Goal: Task Accomplishment & Management: Use online tool/utility

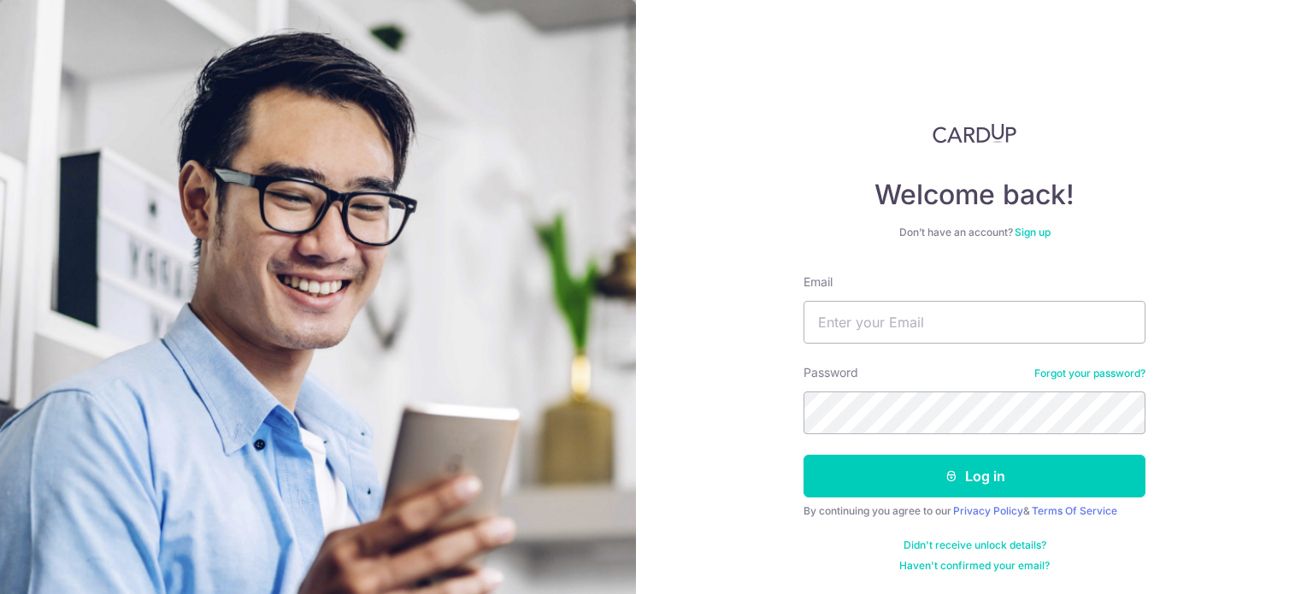
type input "[EMAIL_ADDRESS][DOMAIN_NAME]"
click at [803, 455] on button "Log in" at bounding box center [974, 476] width 342 height 43
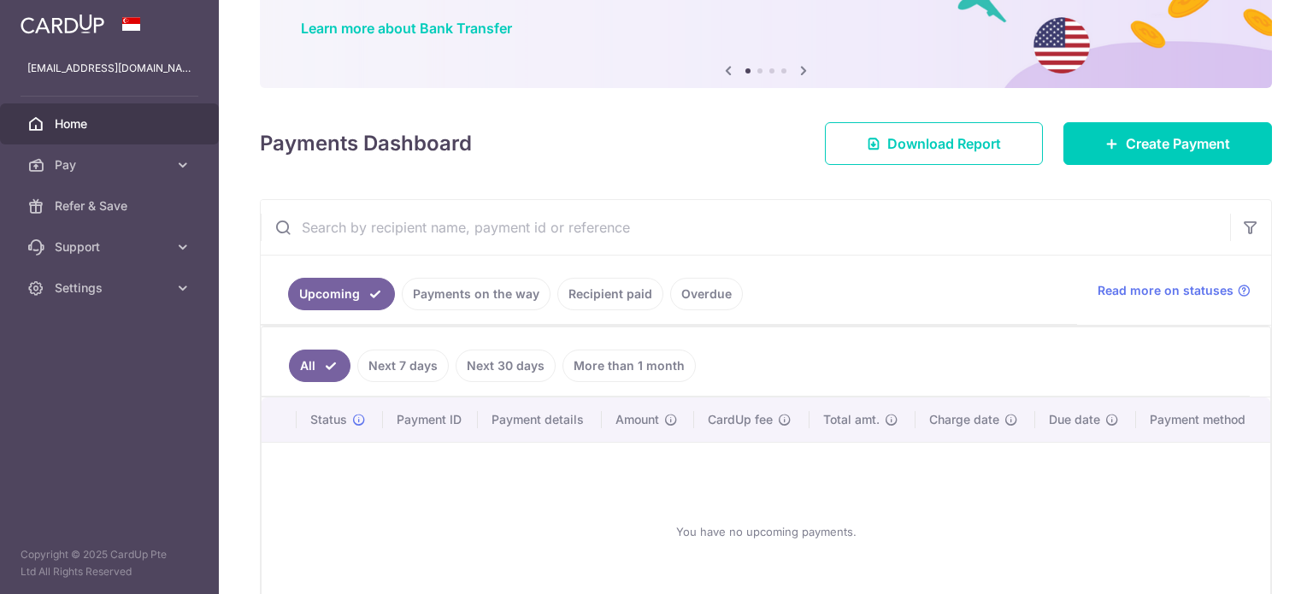
scroll to position [171, 0]
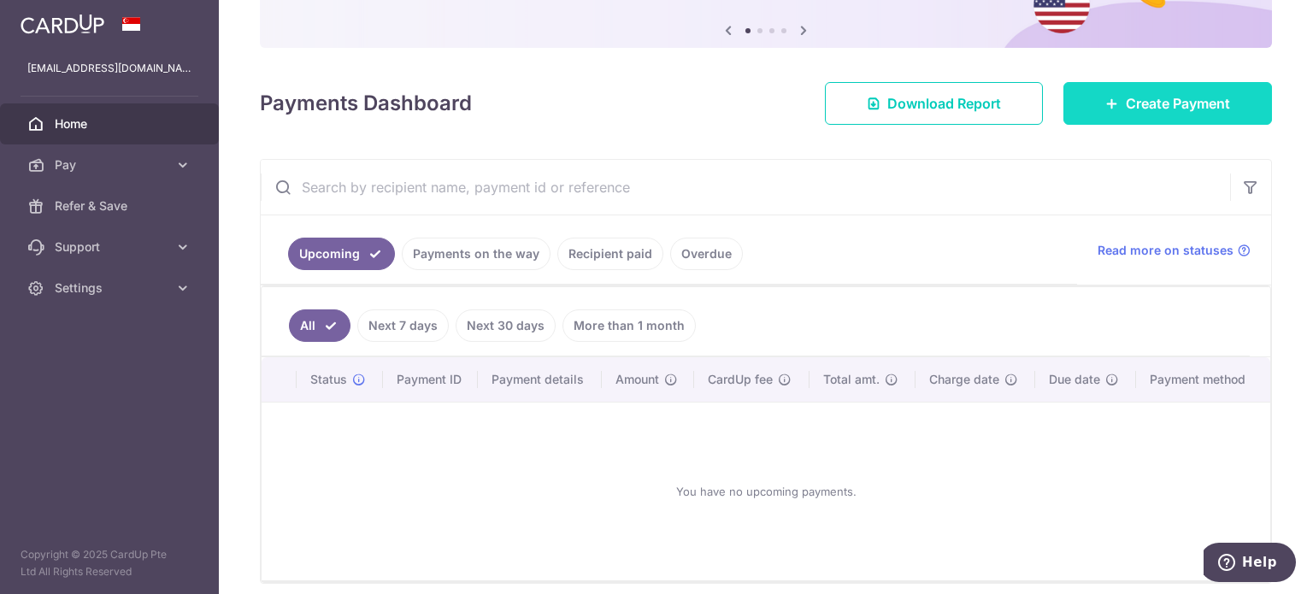
click at [1182, 103] on span "Create Payment" at bounding box center [1178, 103] width 104 height 21
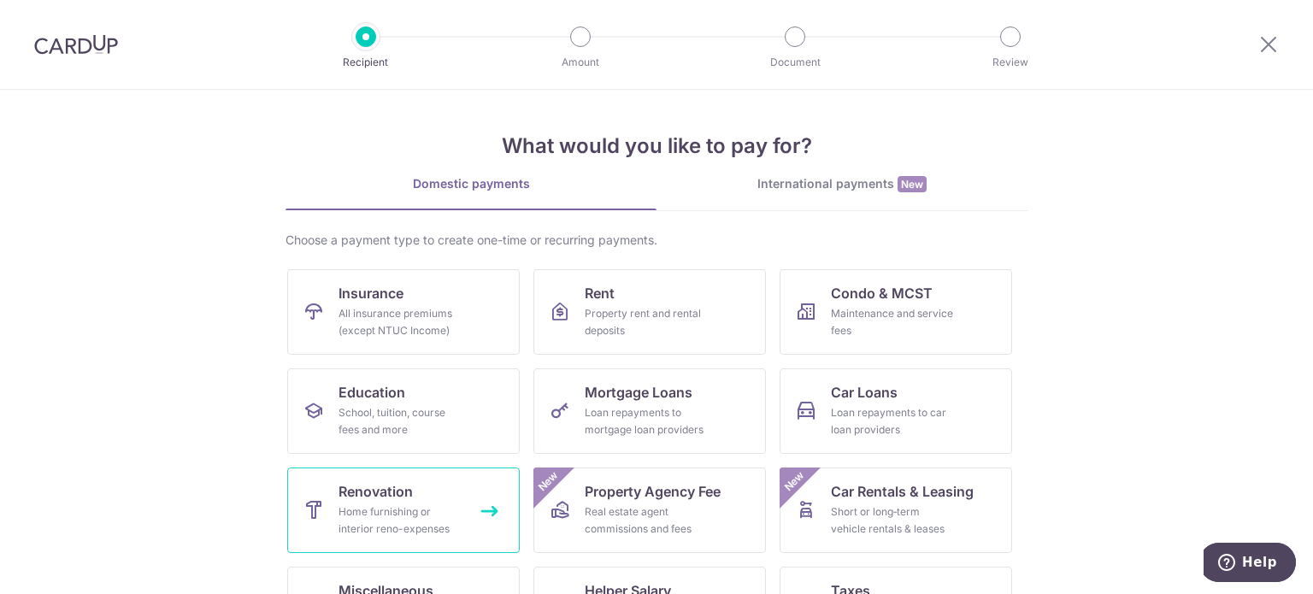
click at [391, 518] on div "Home furnishing or interior reno-expenses" at bounding box center [399, 520] width 123 height 34
